Goal: Task Accomplishment & Management: Manage account settings

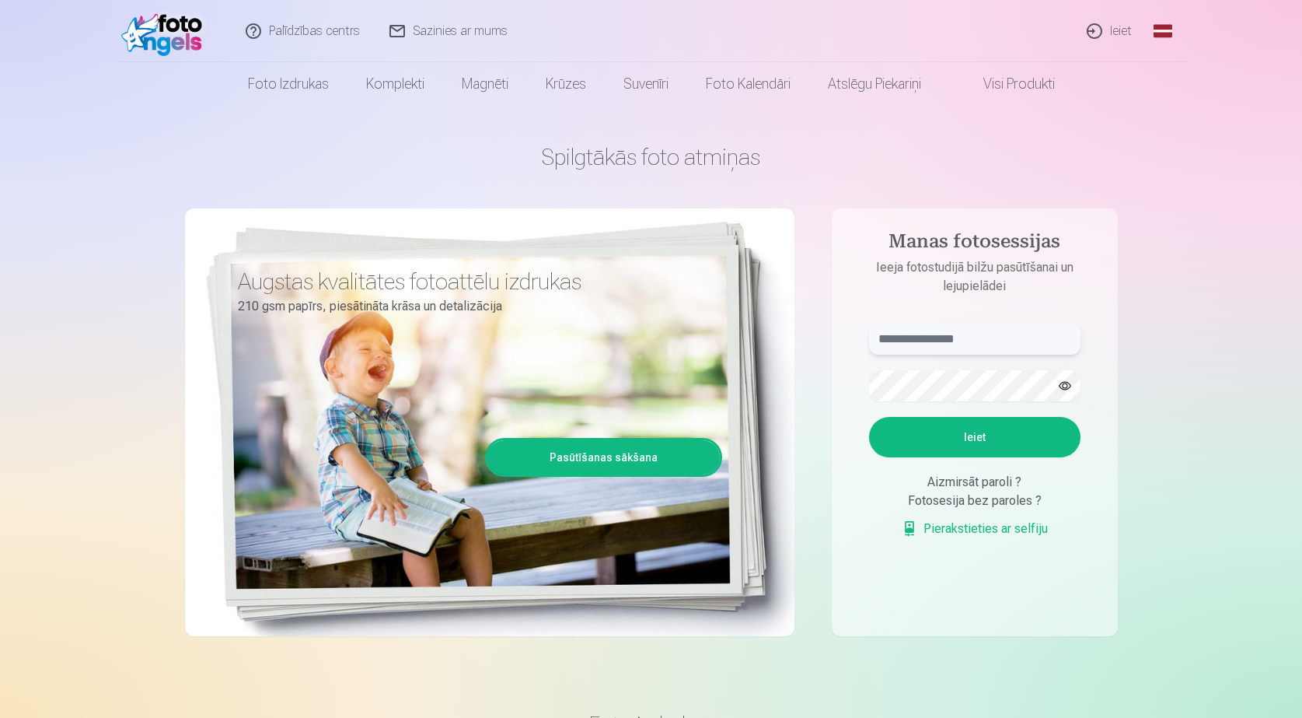
click at [931, 331] on input "text" at bounding box center [974, 338] width 211 height 31
type input "**********"
click at [1061, 383] on button "button" at bounding box center [1065, 386] width 30 height 30
click at [1012, 446] on button "Ieiet" at bounding box center [974, 437] width 211 height 40
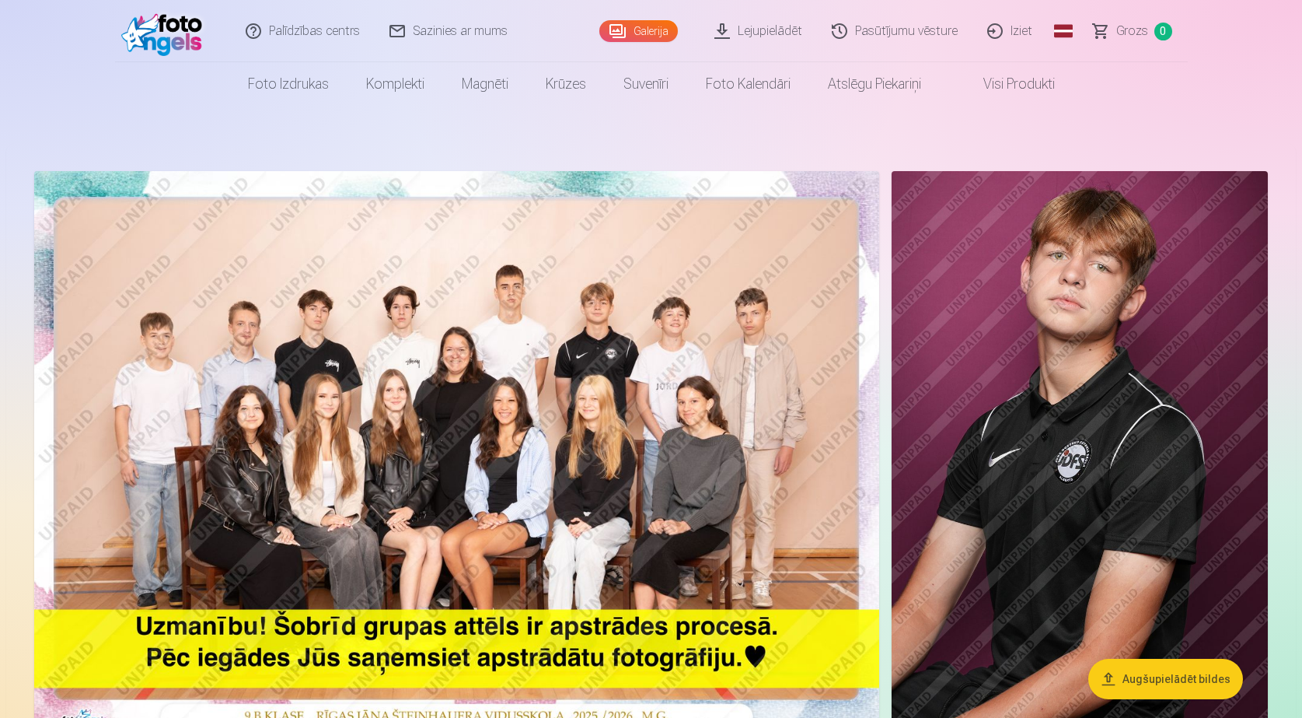
click at [544, 420] on img at bounding box center [456, 453] width 845 height 564
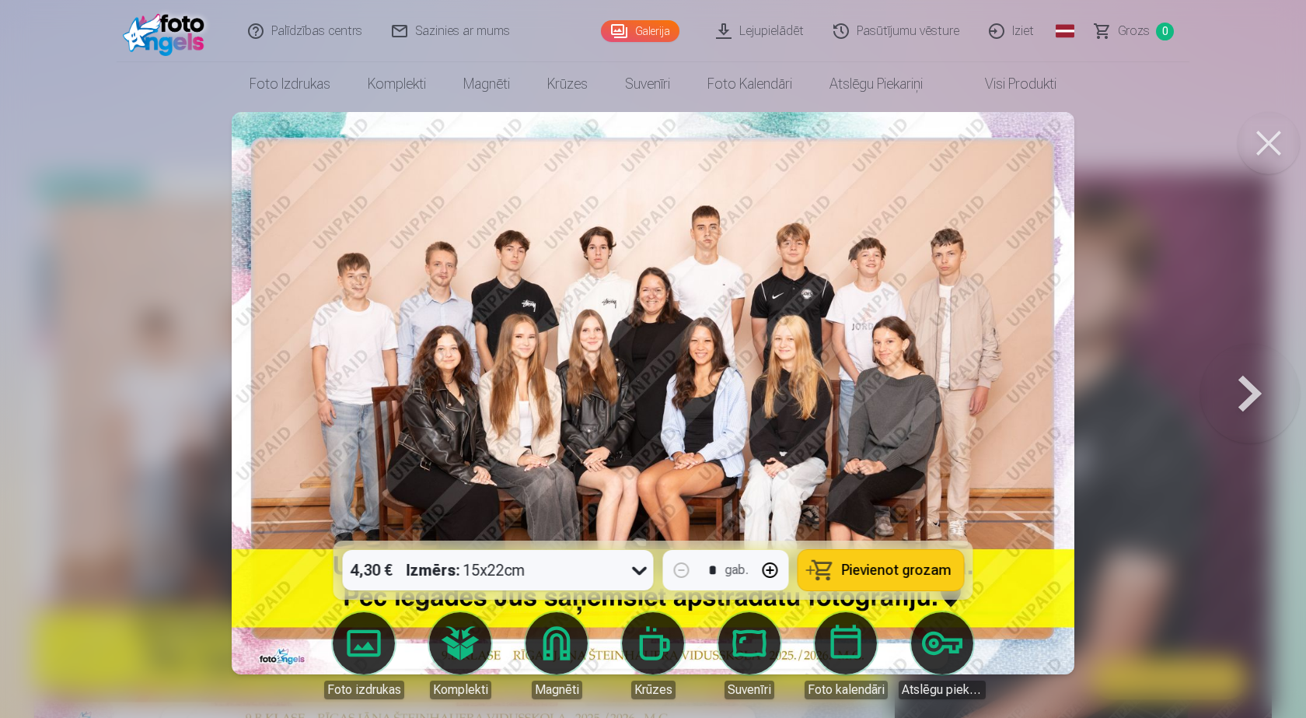
click at [1260, 139] on button at bounding box center [1269, 143] width 62 height 62
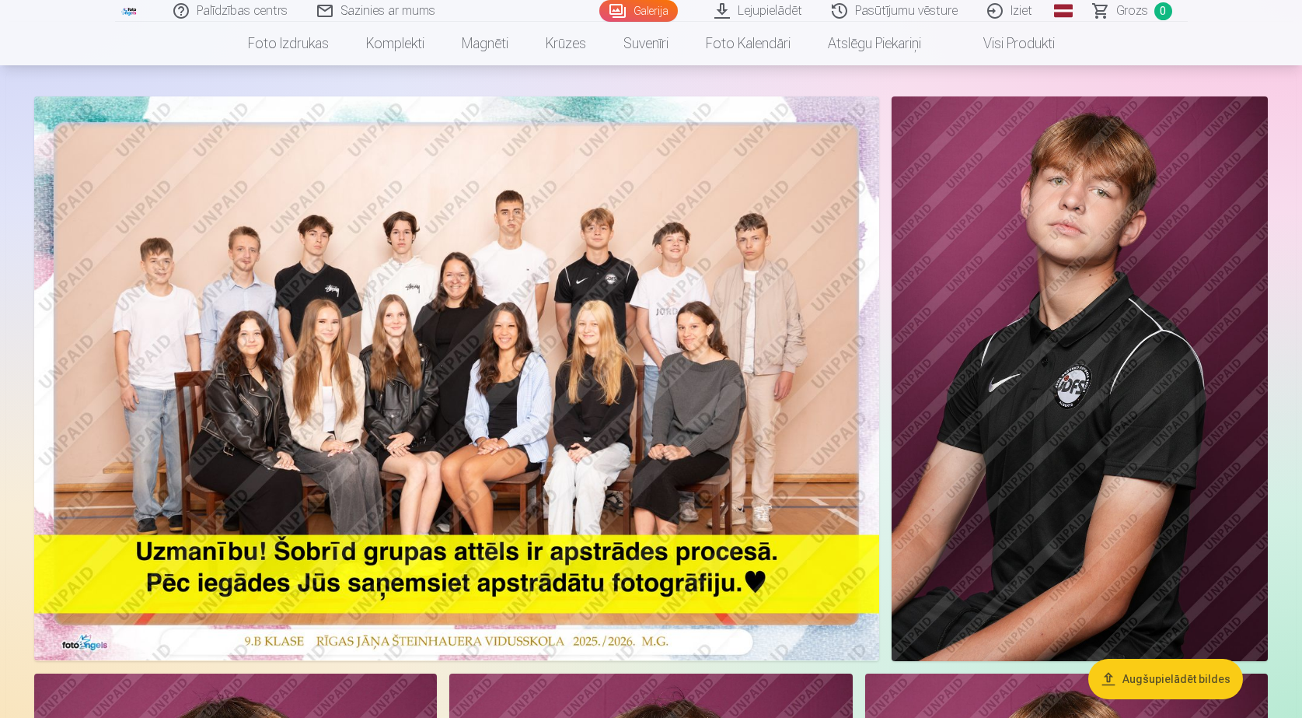
scroll to position [156, 0]
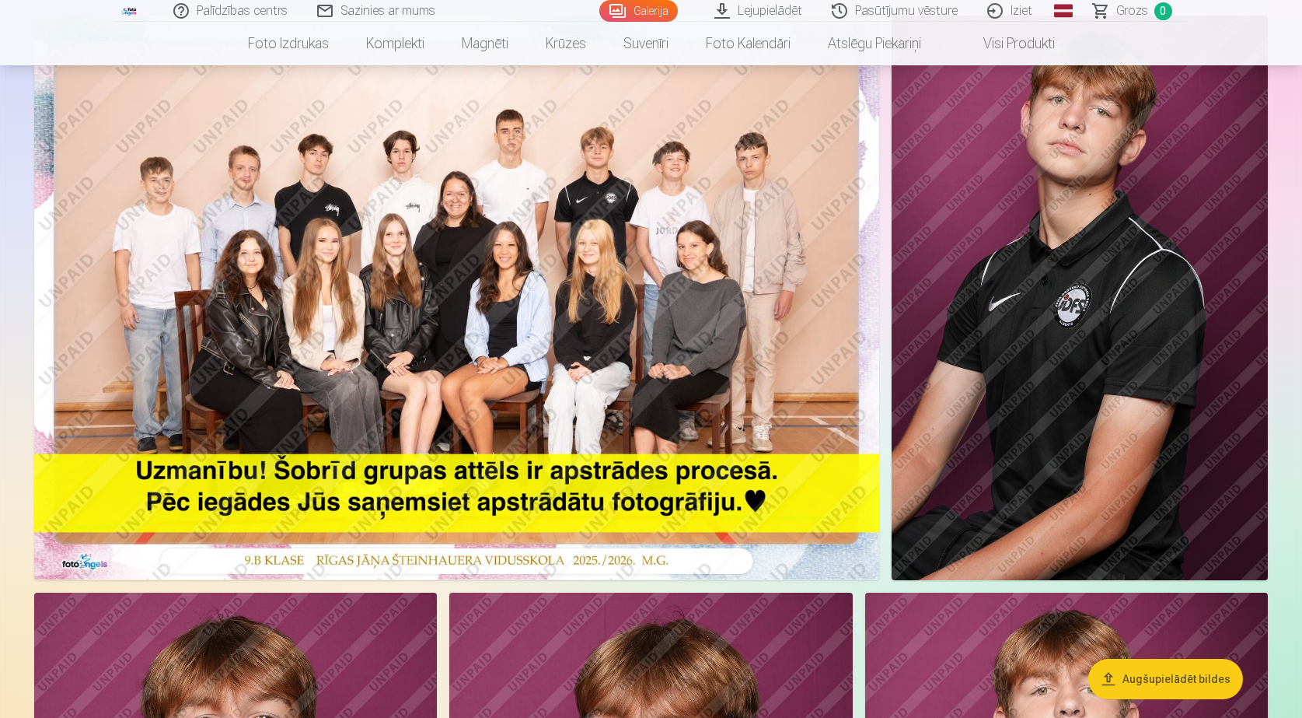
click at [645, 364] on img at bounding box center [456, 298] width 845 height 564
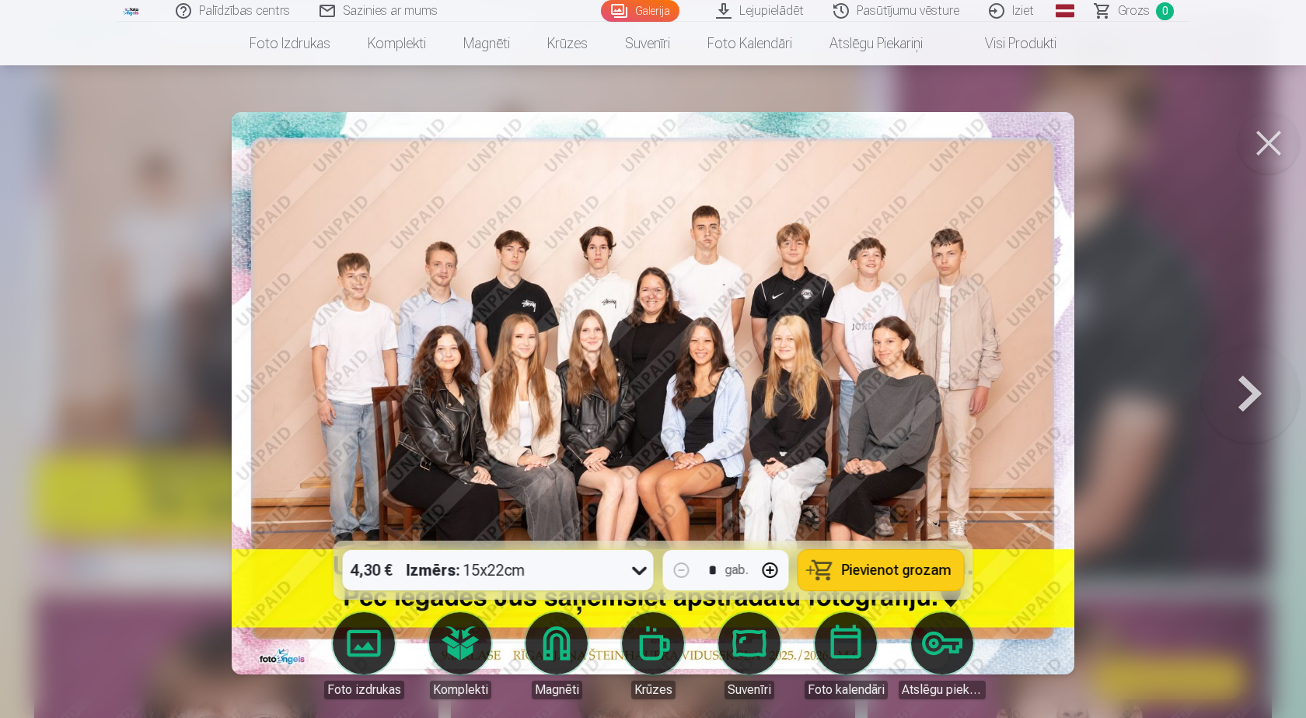
click at [638, 568] on icon at bounding box center [639, 569] width 25 height 25
click at [638, 568] on icon at bounding box center [639, 571] width 15 height 9
click at [465, 377] on img at bounding box center [653, 393] width 843 height 562
click at [1274, 147] on button at bounding box center [1269, 143] width 62 height 62
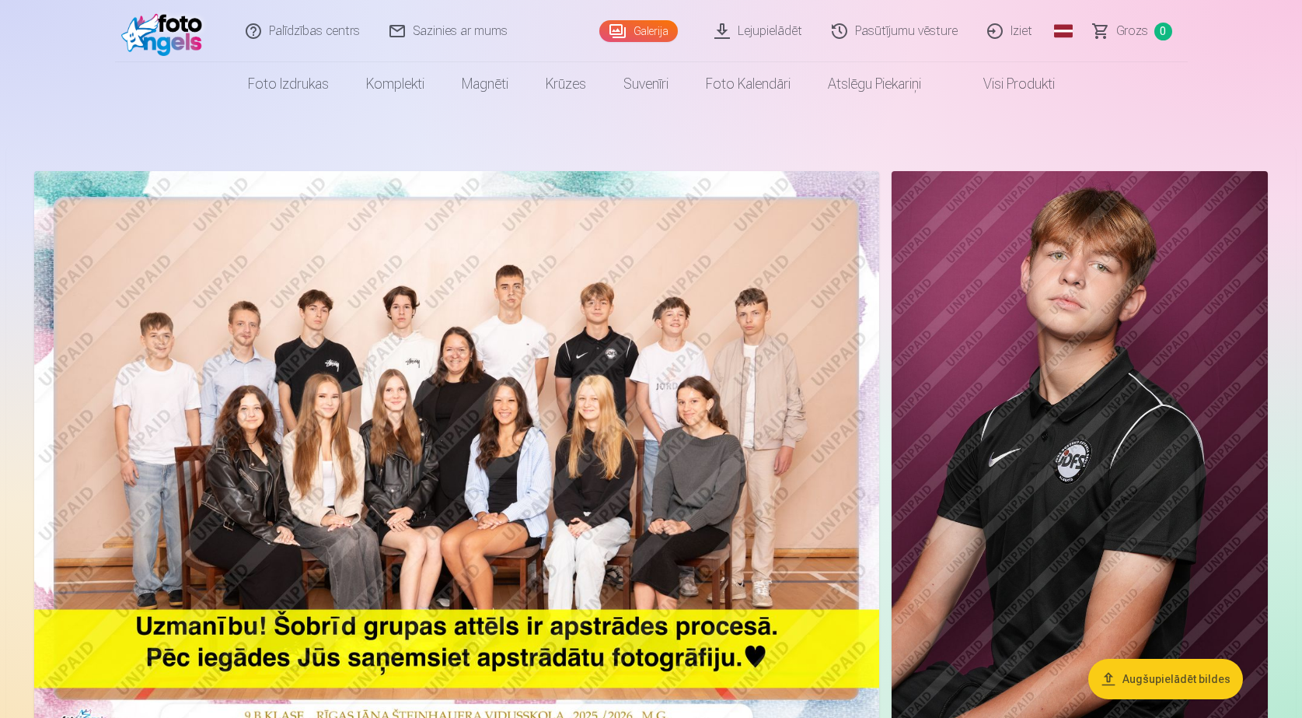
click at [1019, 37] on link "Iziet" at bounding box center [1010, 31] width 75 height 62
